Goal: Task Accomplishment & Management: Use online tool/utility

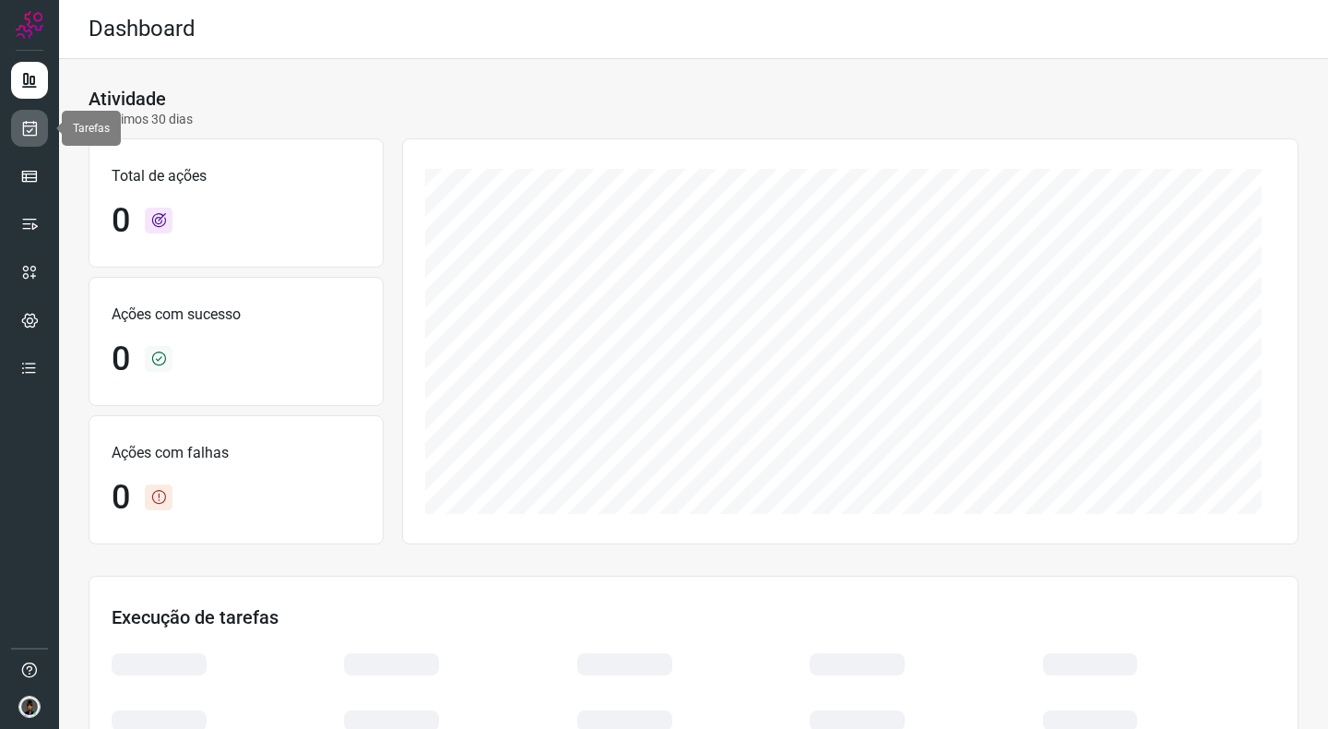
click at [36, 128] on icon at bounding box center [29, 128] width 19 height 18
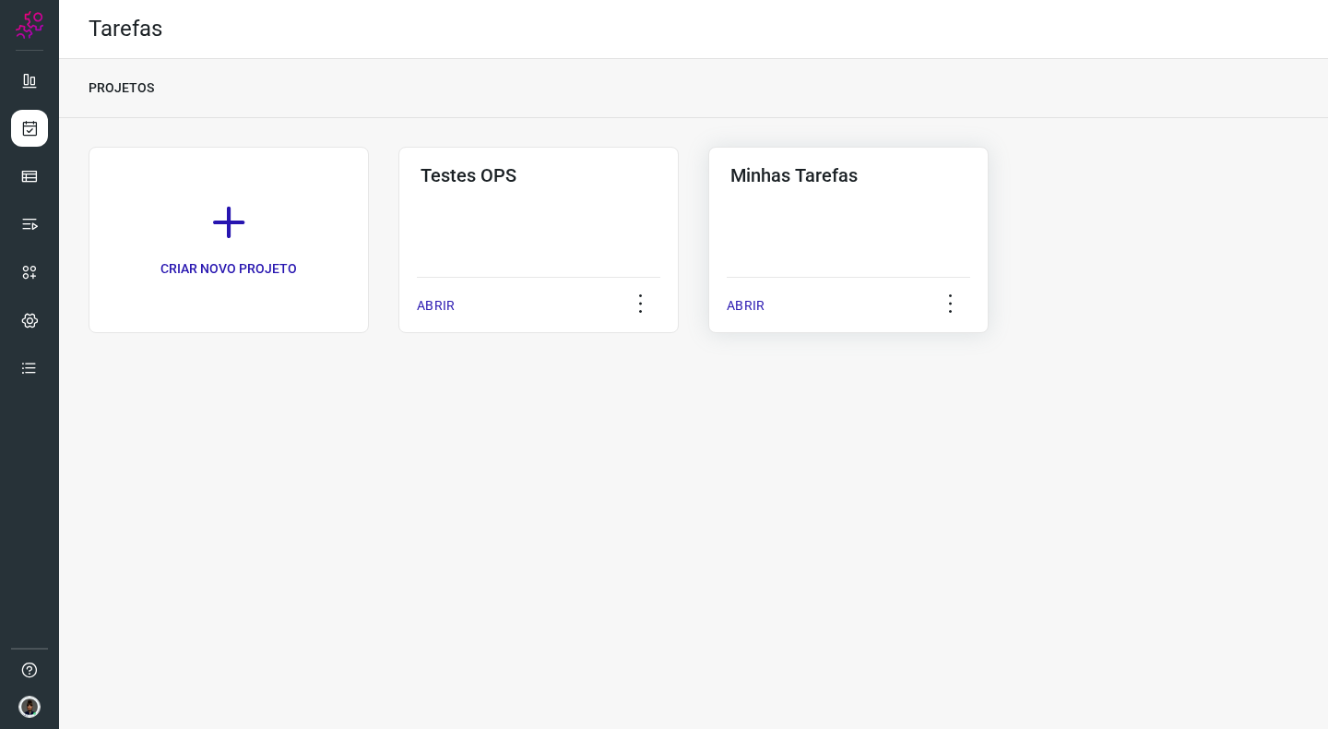
click at [793, 239] on div "Minhas Tarefas ABRIR" at bounding box center [849, 240] width 280 height 186
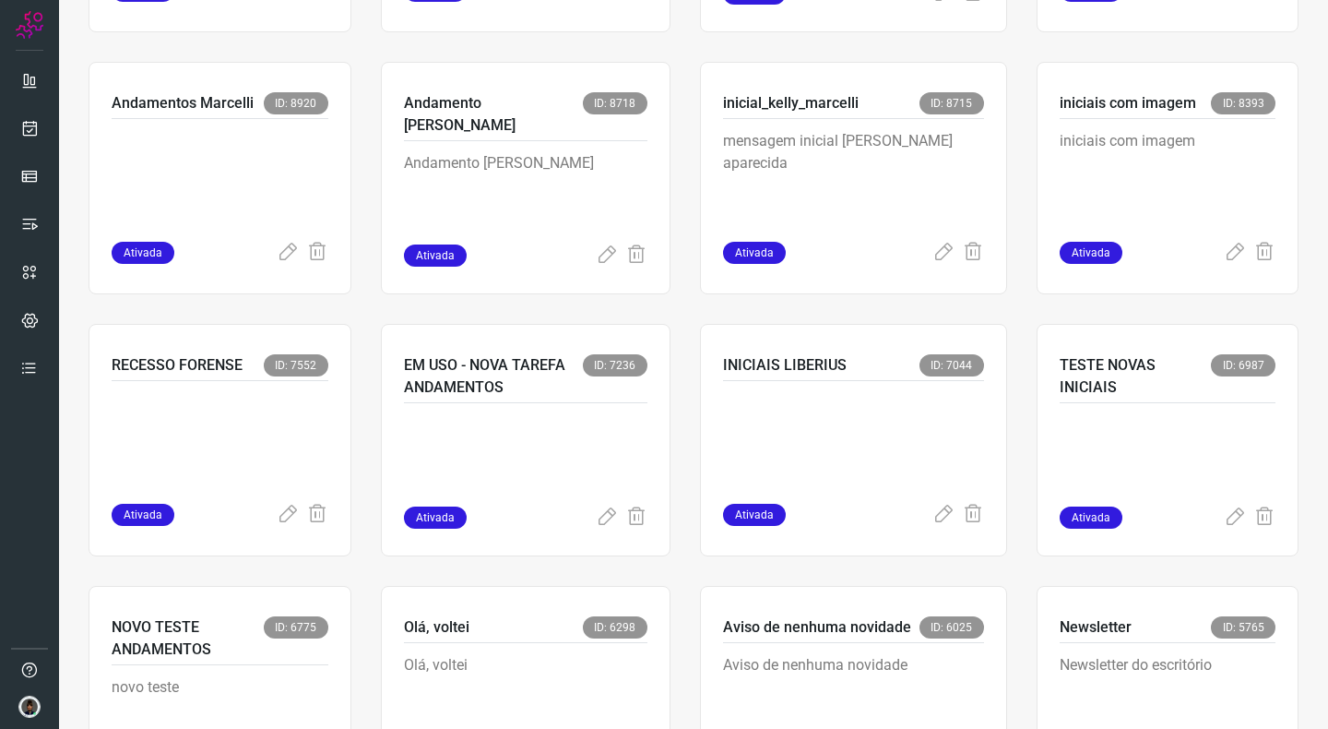
scroll to position [925, 0]
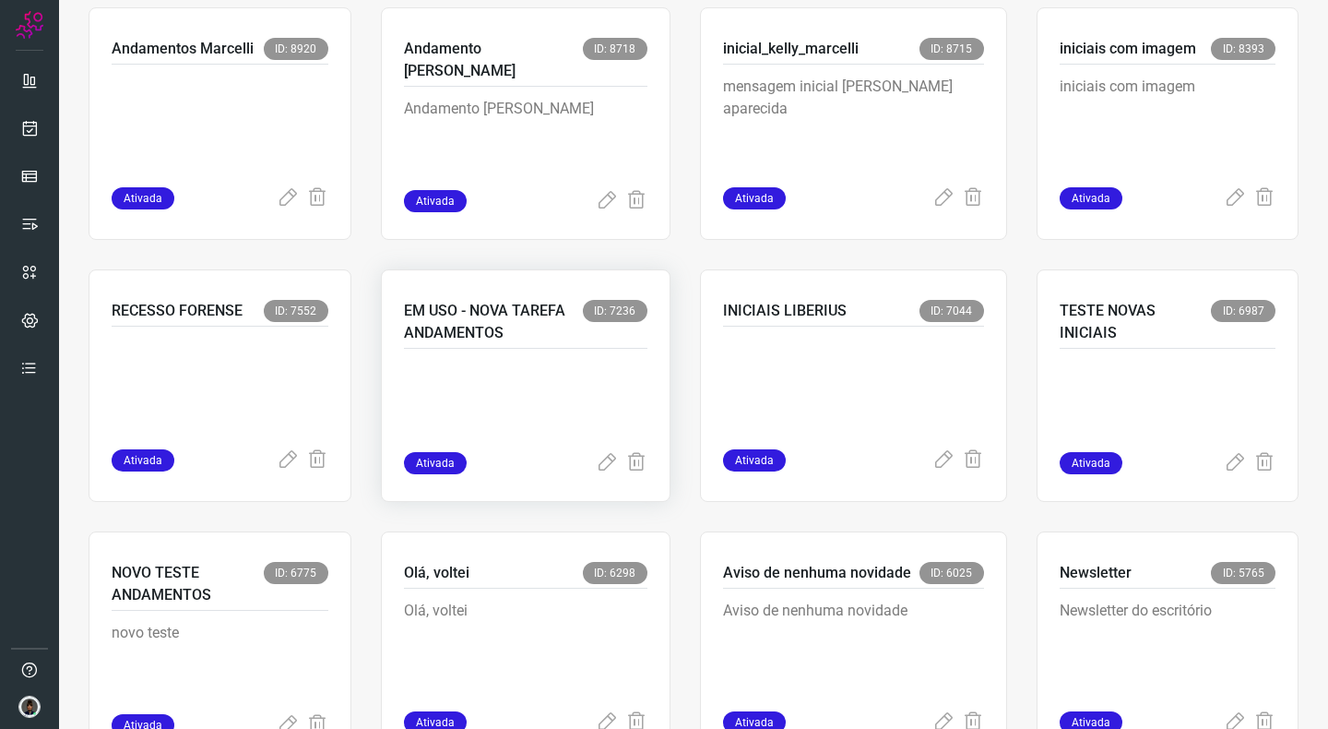
click at [466, 384] on p at bounding box center [526, 406] width 244 height 92
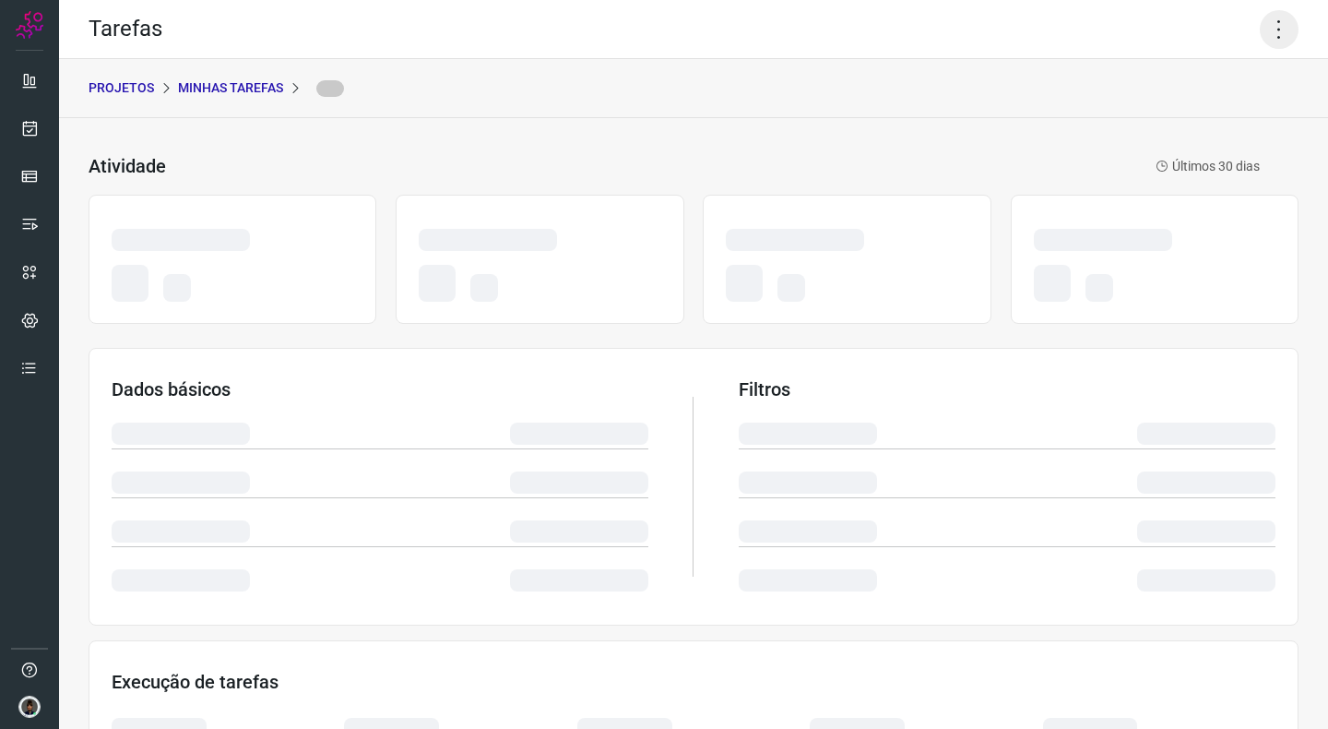
click at [1261, 25] on icon at bounding box center [1279, 29] width 39 height 39
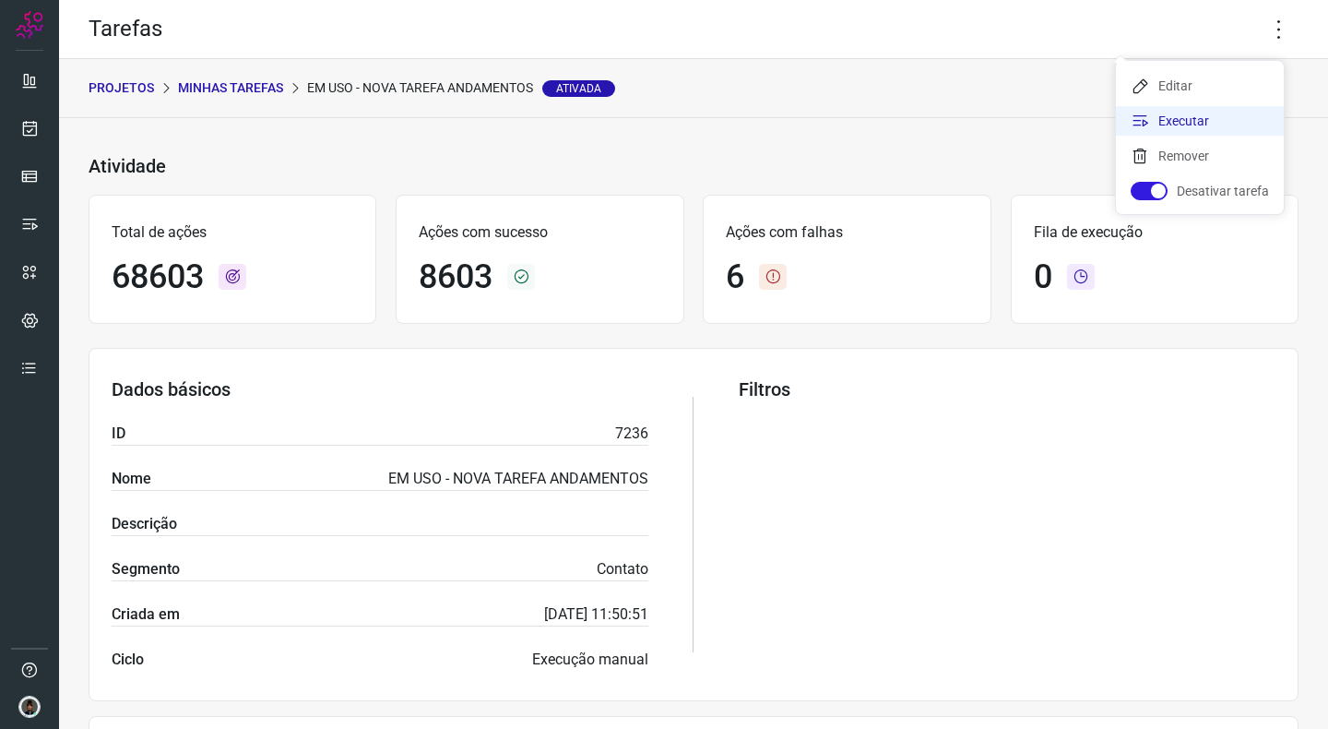
click at [1162, 130] on li "Executar" at bounding box center [1200, 121] width 168 height 30
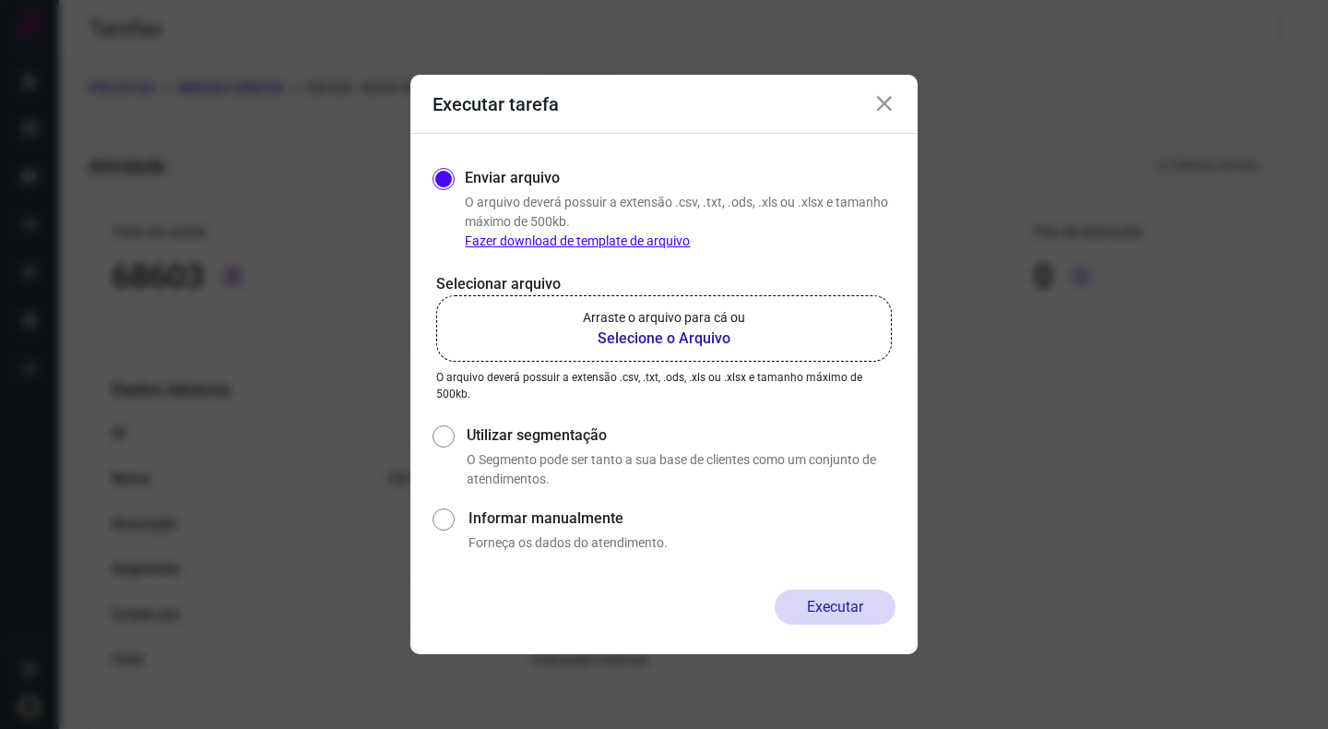
click at [713, 304] on label "Arraste o arquivo para cá ou Selecione o Arquivo" at bounding box center [664, 328] width 456 height 66
click at [0, 0] on input "Arraste o arquivo para cá ou Selecione o Arquivo" at bounding box center [0, 0] width 0 height 0
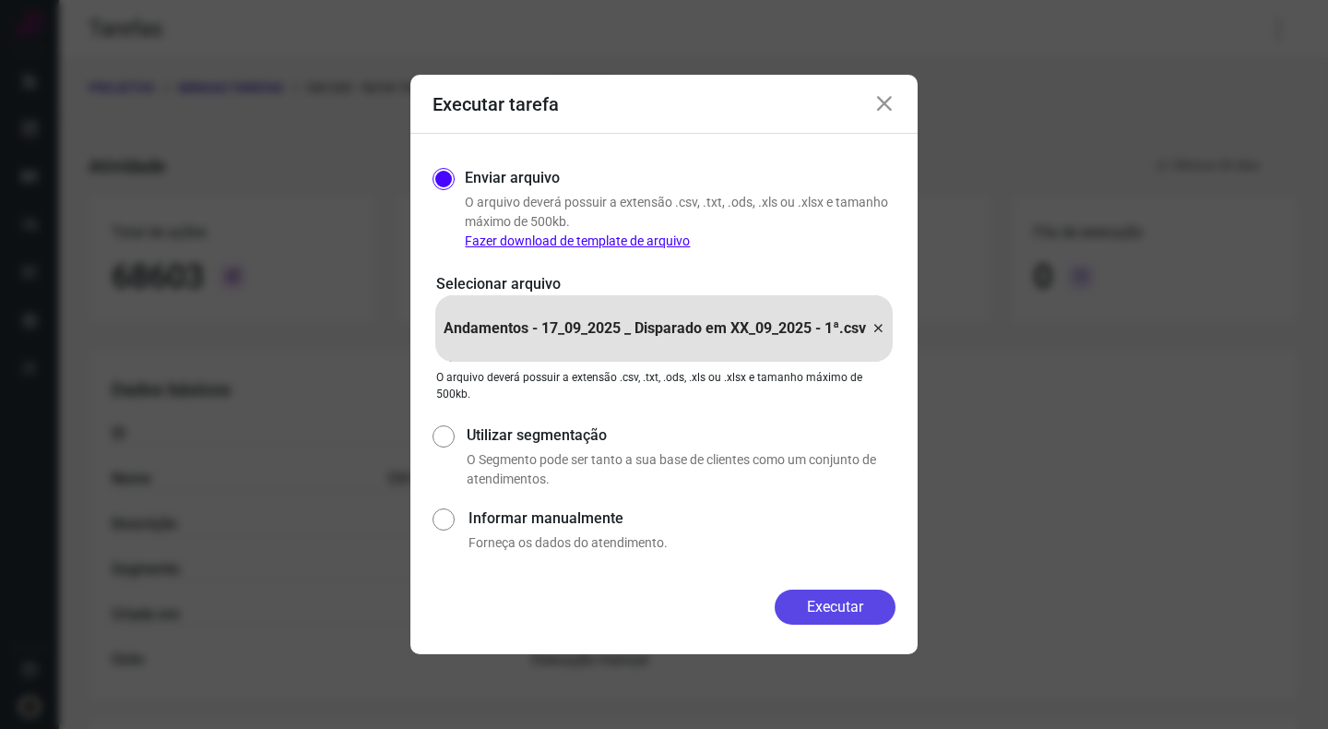
click at [803, 611] on button "Executar" at bounding box center [835, 607] width 121 height 35
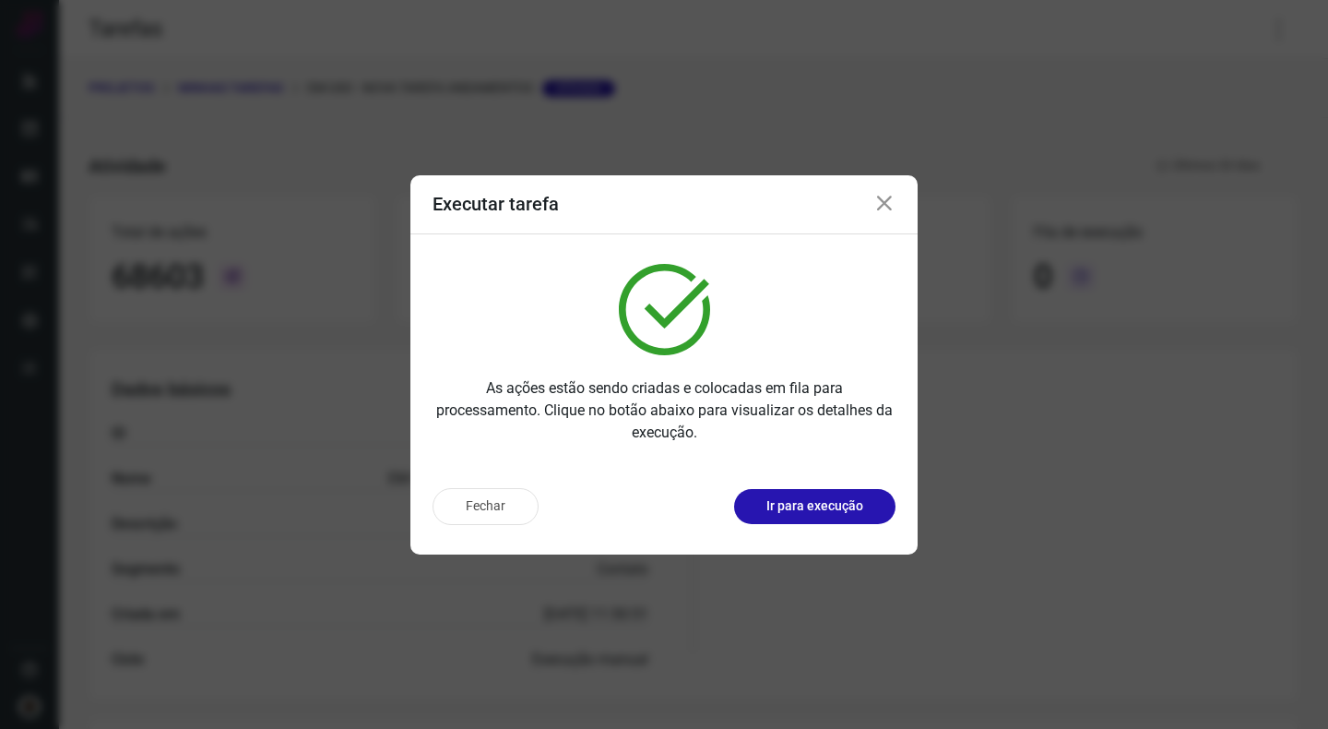
click at [879, 205] on icon at bounding box center [885, 204] width 22 height 22
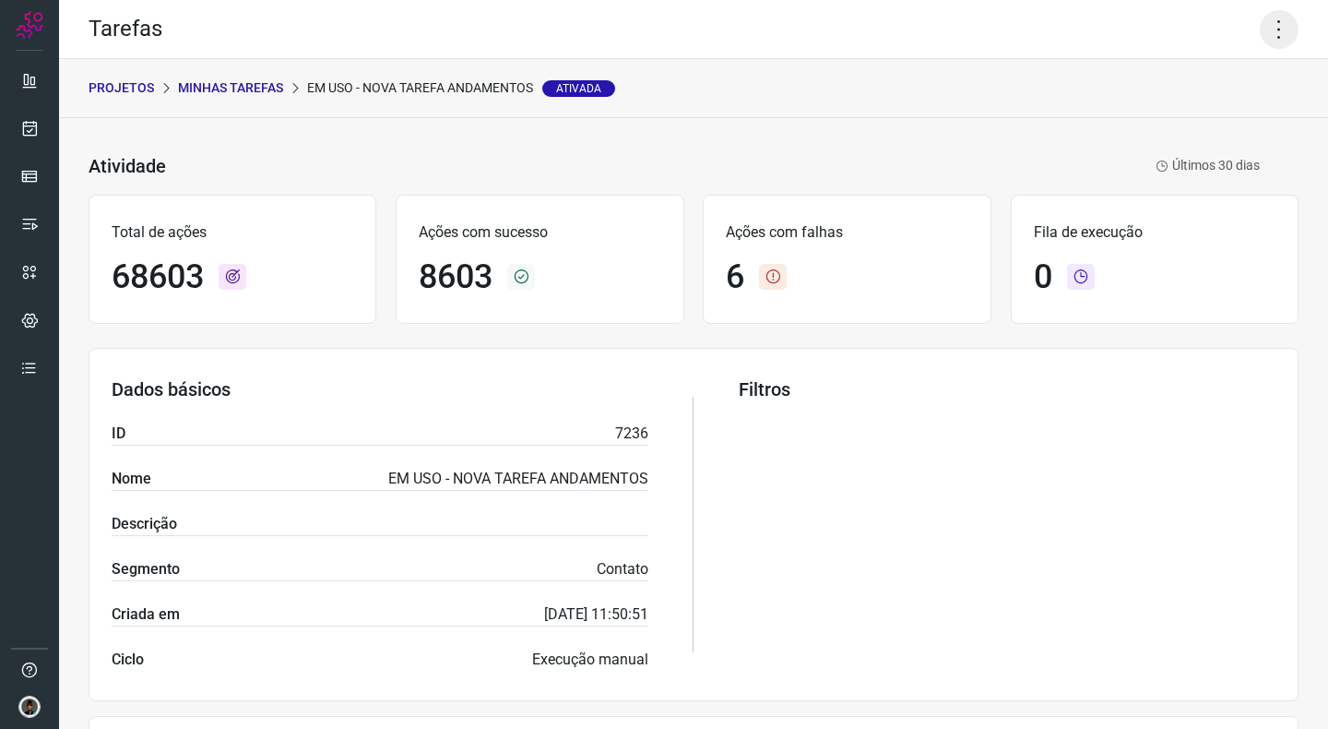
click at [1267, 30] on icon at bounding box center [1279, 29] width 39 height 39
click at [1160, 123] on li "Executar" at bounding box center [1200, 121] width 168 height 30
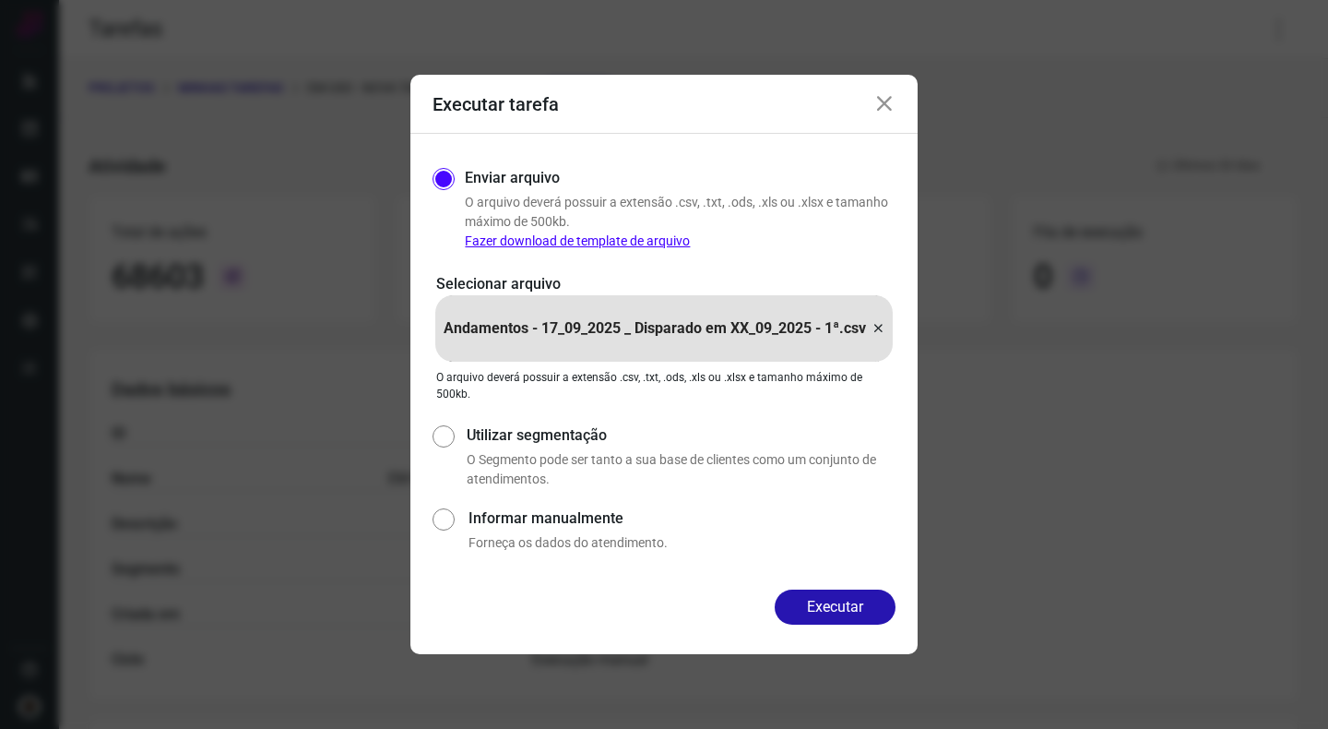
click at [883, 328] on icon at bounding box center [878, 328] width 15 height 22
click at [0, 0] on input "Andamentos - 17_09_2025 _ Disparado em XX_09_2025 - 1ª.csv" at bounding box center [0, 0] width 0 height 0
click at [801, 611] on button "Executar" at bounding box center [835, 607] width 121 height 35
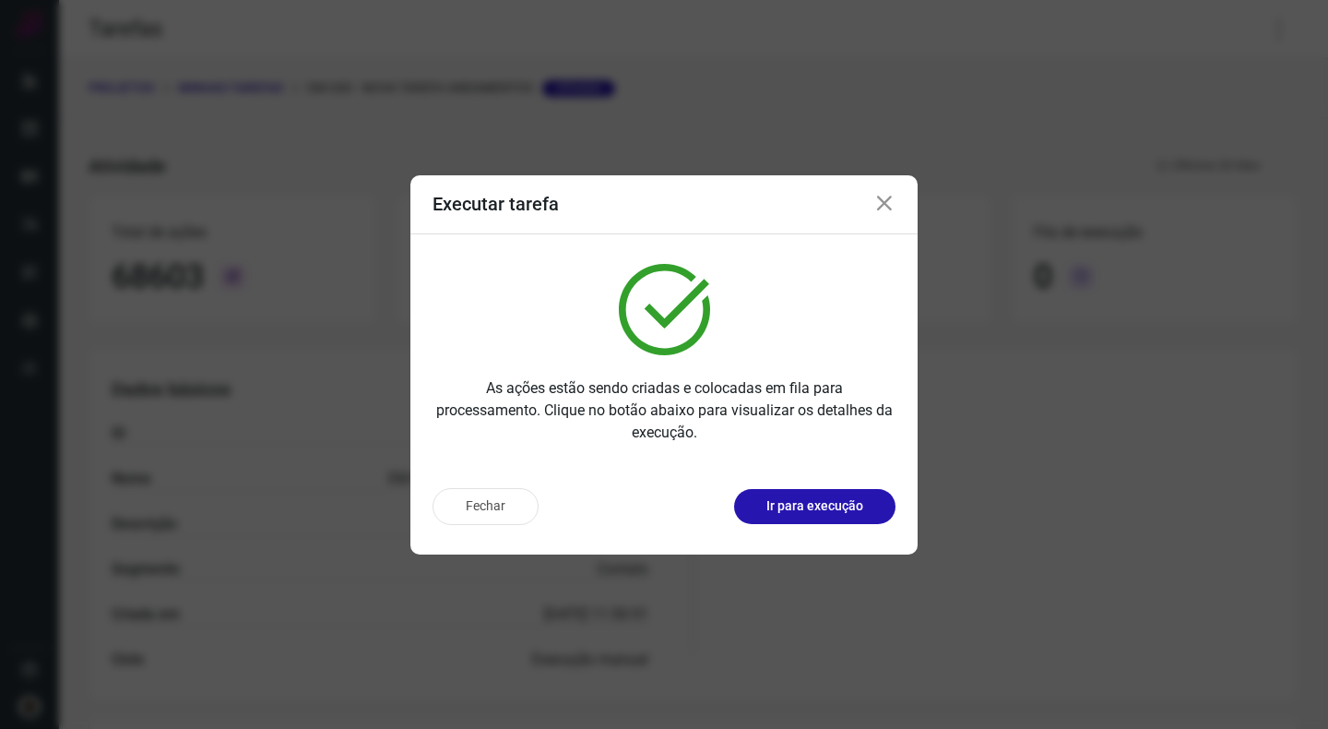
click at [881, 204] on icon at bounding box center [885, 204] width 22 height 22
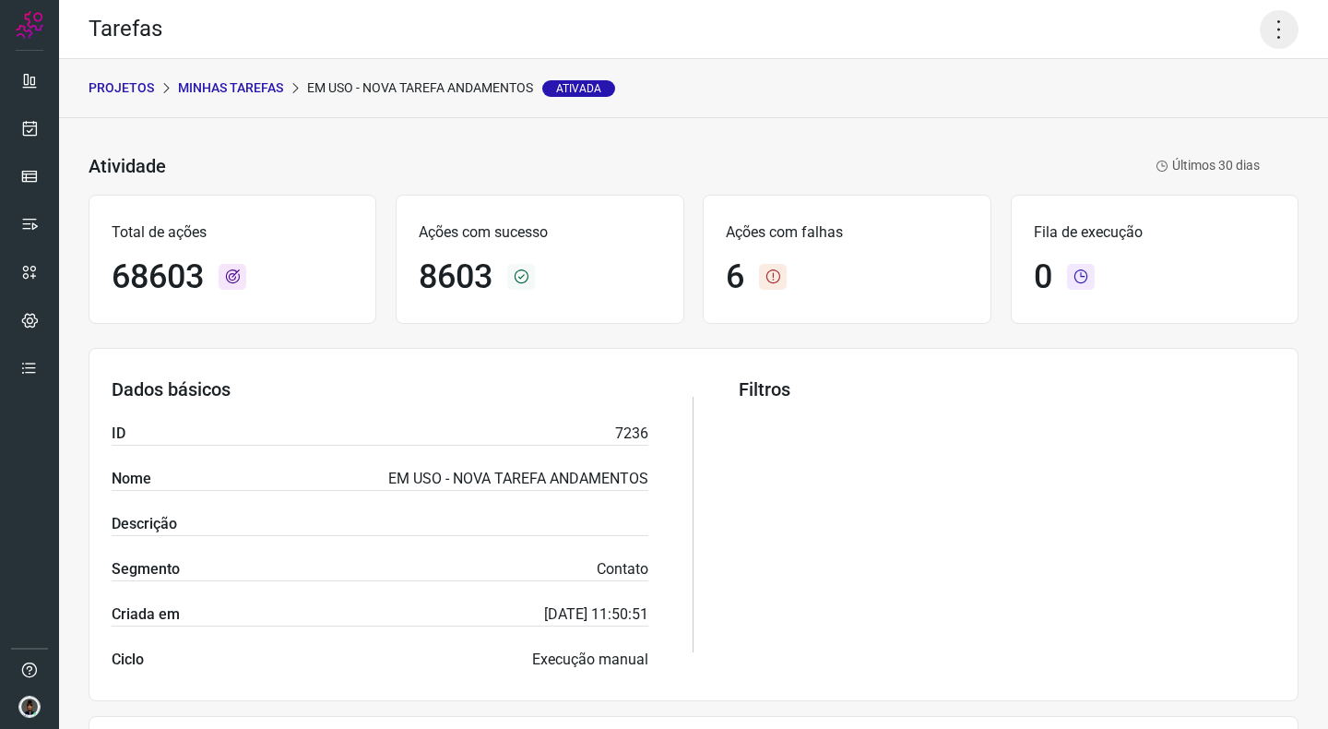
click at [1267, 33] on icon at bounding box center [1279, 29] width 39 height 39
click at [1162, 113] on li "Executar" at bounding box center [1200, 121] width 168 height 30
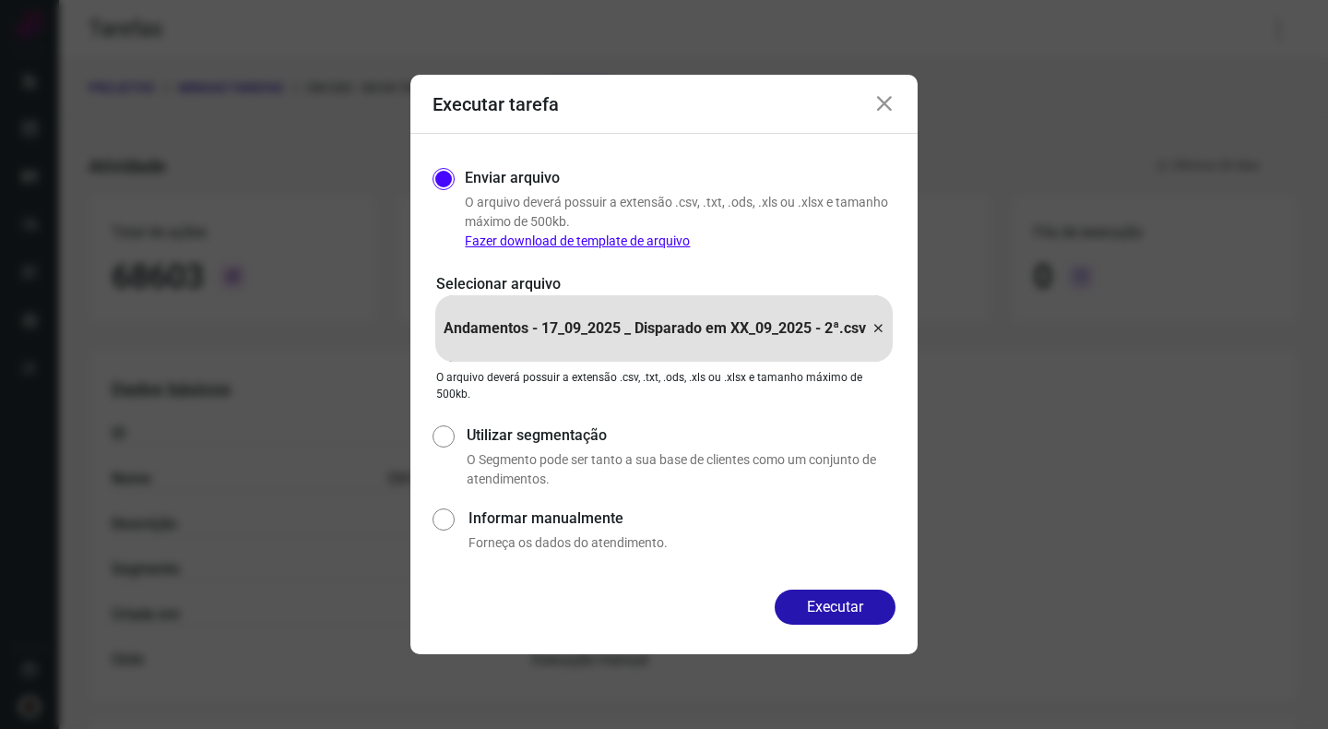
click at [884, 331] on icon at bounding box center [878, 328] width 15 height 22
click at [0, 0] on input "Andamentos - 17_09_2025 _ Disparado em XX_09_2025 - 2ª.csv" at bounding box center [0, 0] width 0 height 0
